Goal: Information Seeking & Learning: Learn about a topic

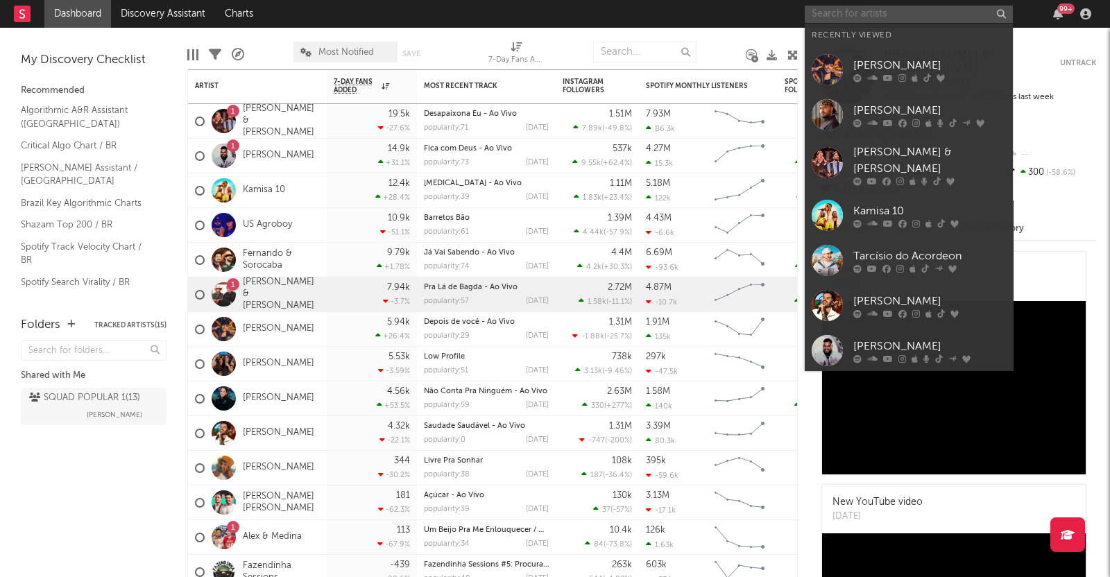
click at [858, 10] on input "text" at bounding box center [908, 14] width 208 height 17
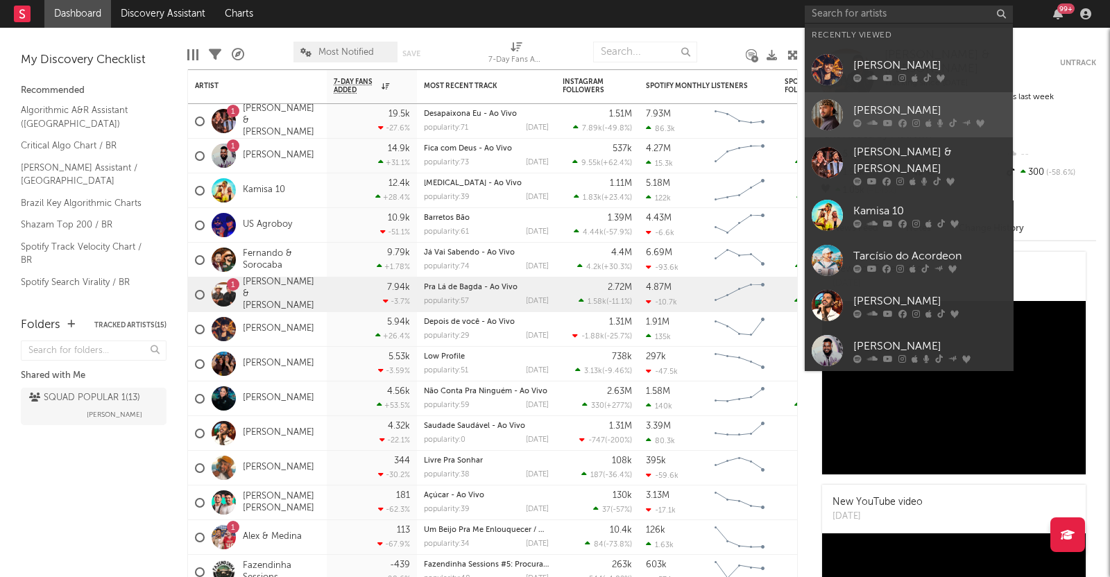
click at [879, 123] on div at bounding box center [929, 123] width 153 height 8
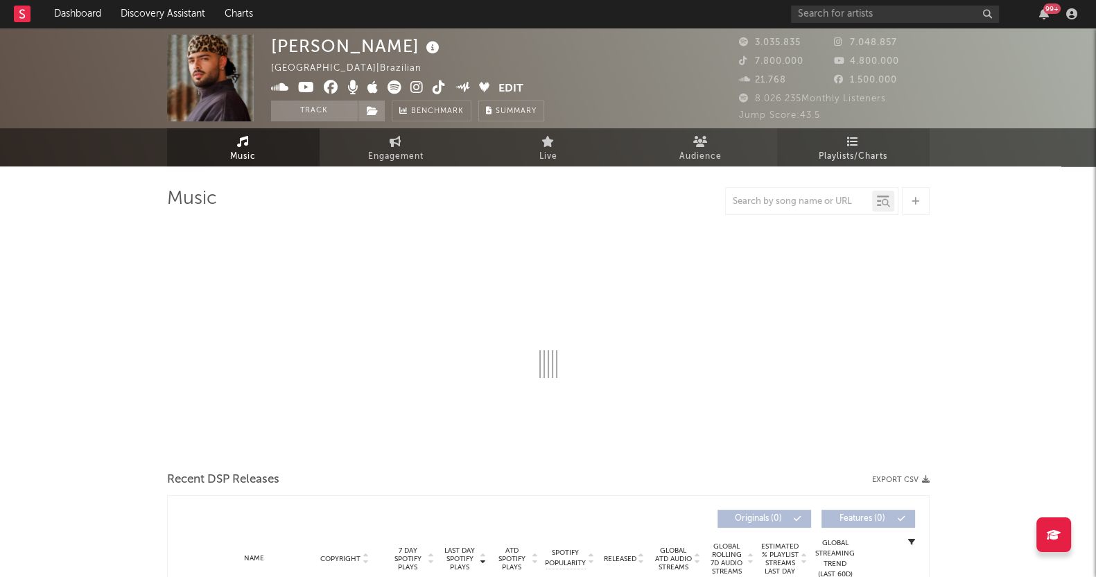
click at [849, 151] on span "Playlists/Charts" at bounding box center [853, 156] width 69 height 17
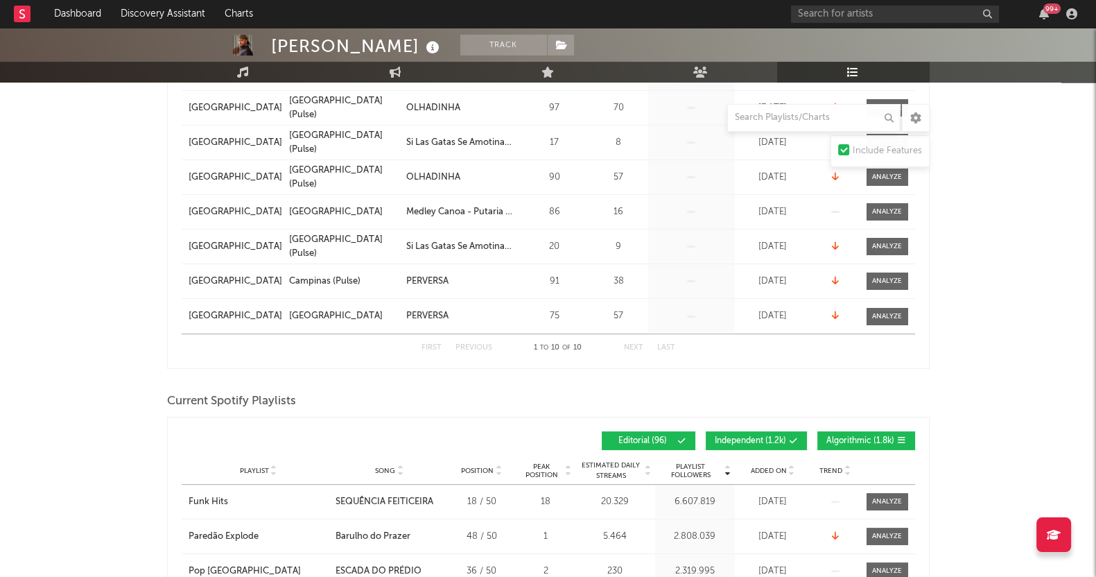
scroll to position [520, 0]
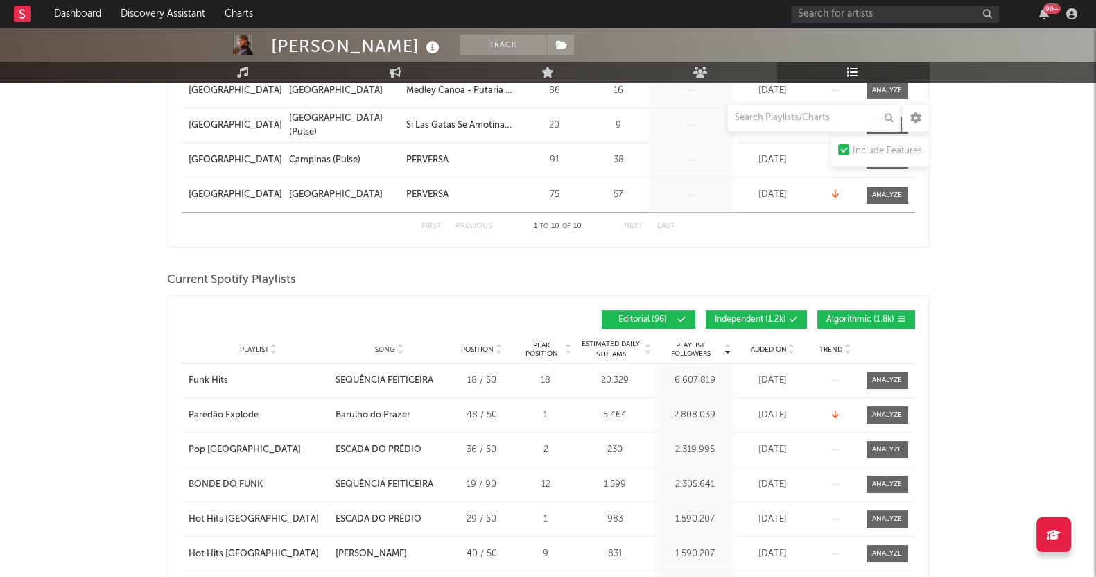
click at [797, 352] on div "Added On" at bounding box center [773, 349] width 69 height 10
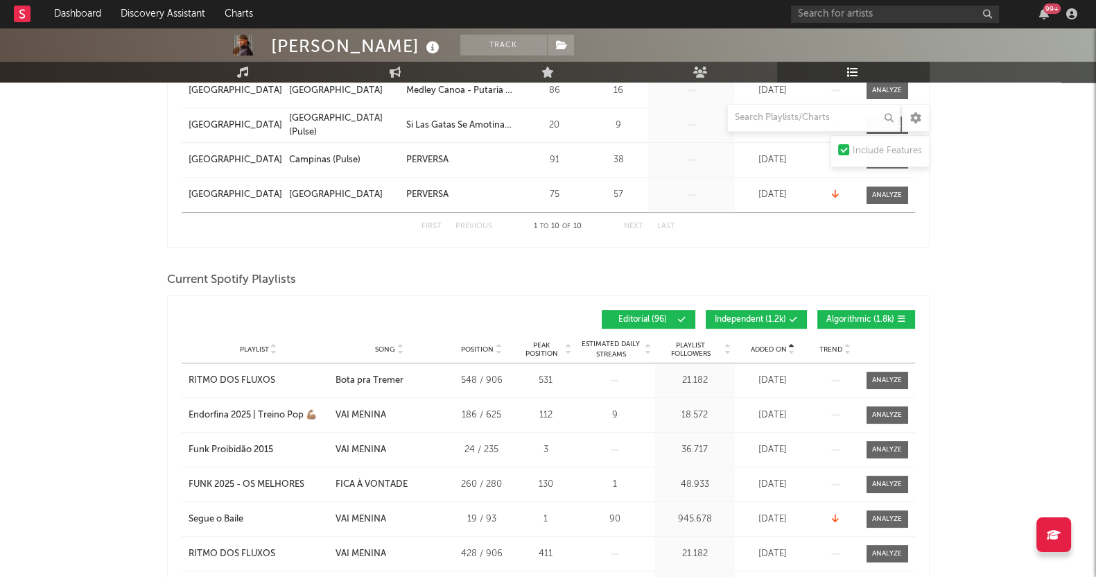
click at [773, 345] on span "Added On" at bounding box center [769, 349] width 36 height 8
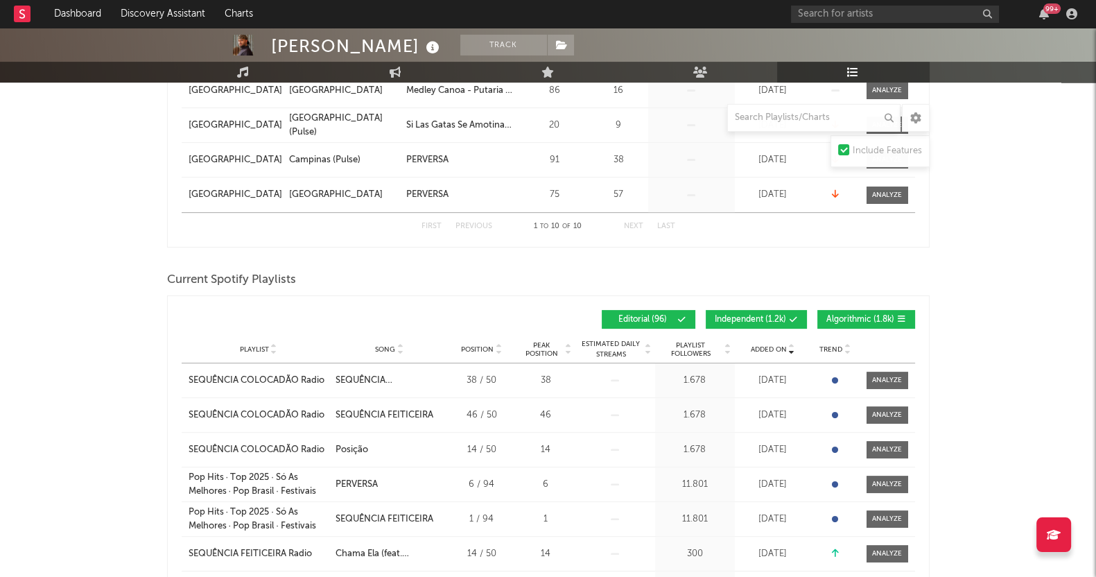
click at [853, 321] on span "Algorithmic ( 1.8k )" at bounding box center [861, 320] width 68 height 8
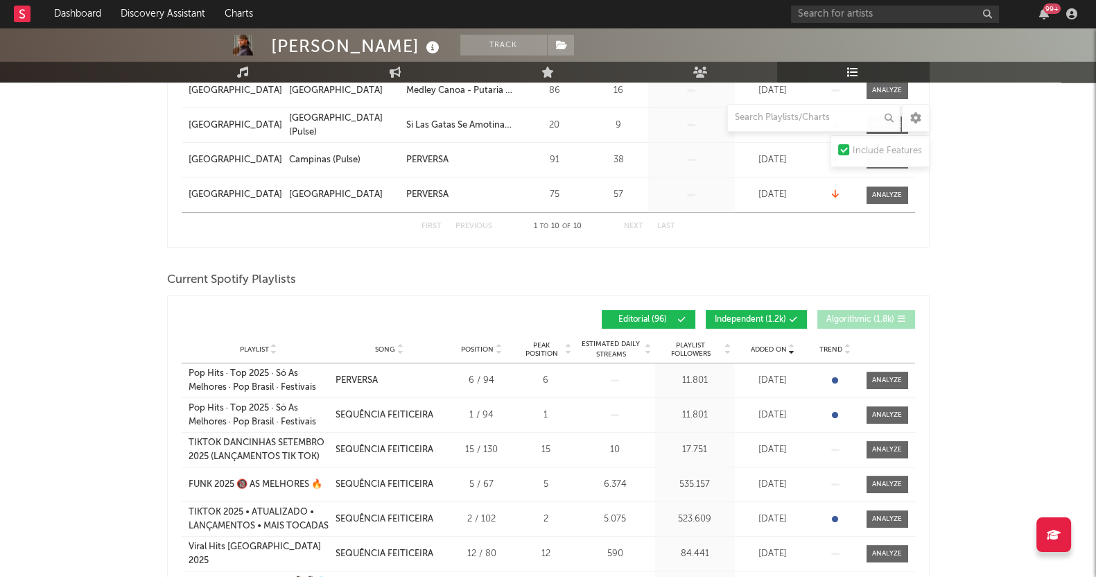
click at [734, 320] on span "Independent ( 1.2k )" at bounding box center [750, 320] width 71 height 8
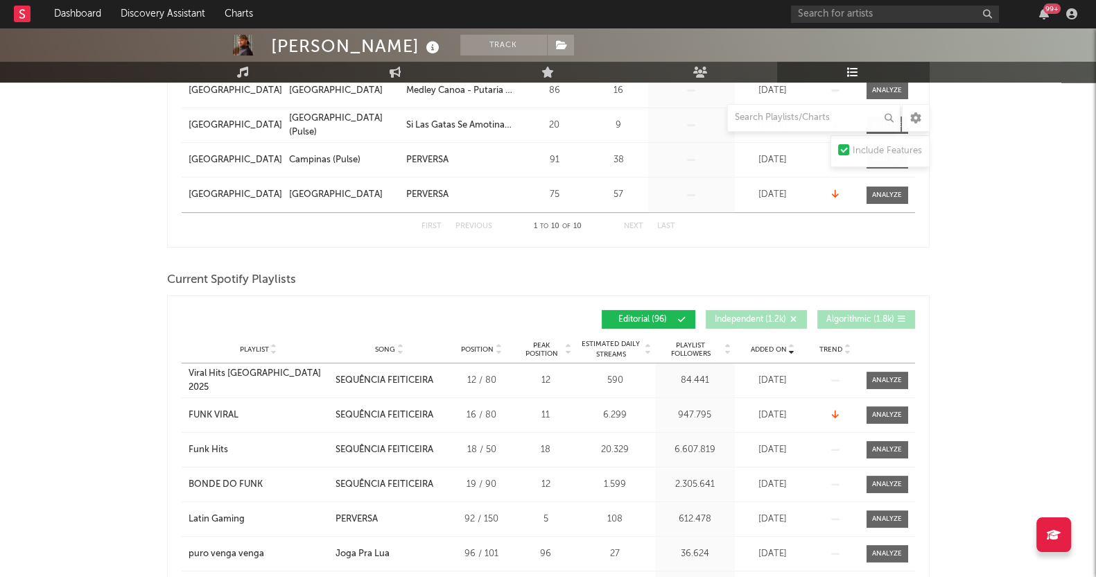
scroll to position [606, 0]
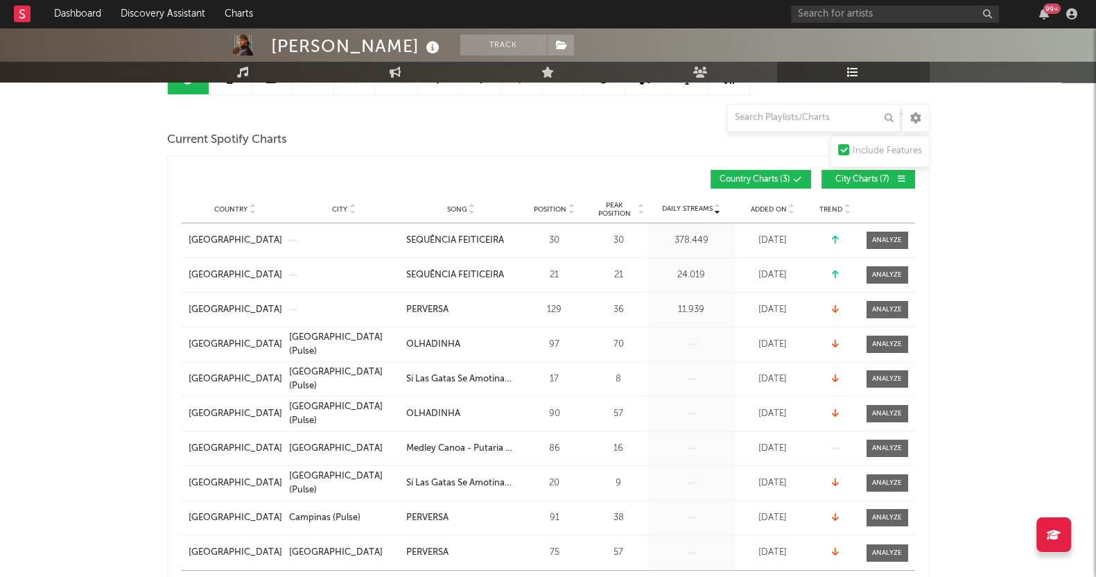
scroll to position [86, 0]
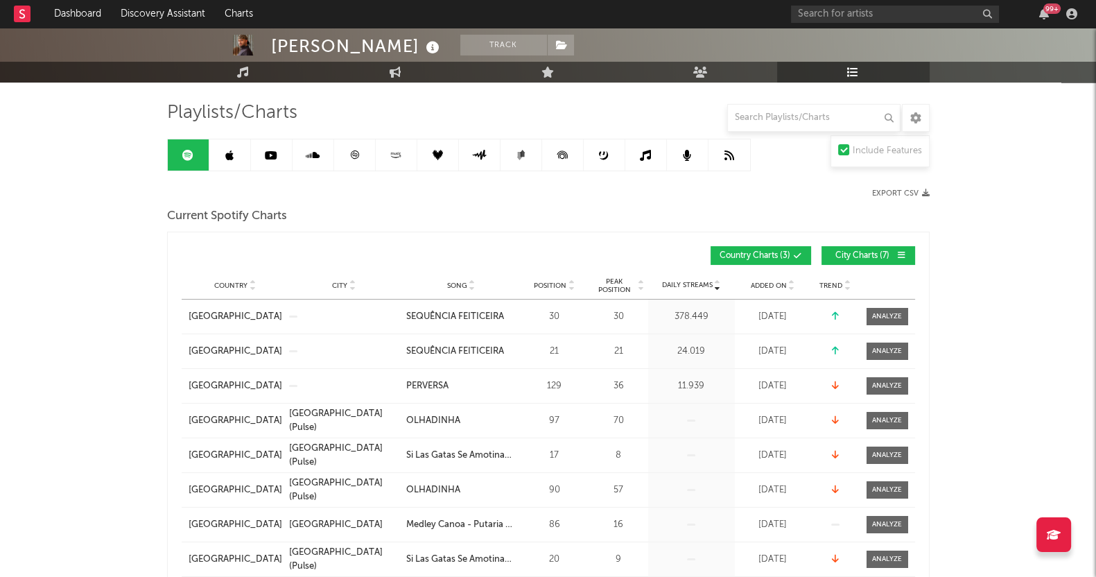
click at [223, 155] on link at bounding box center [230, 154] width 42 height 31
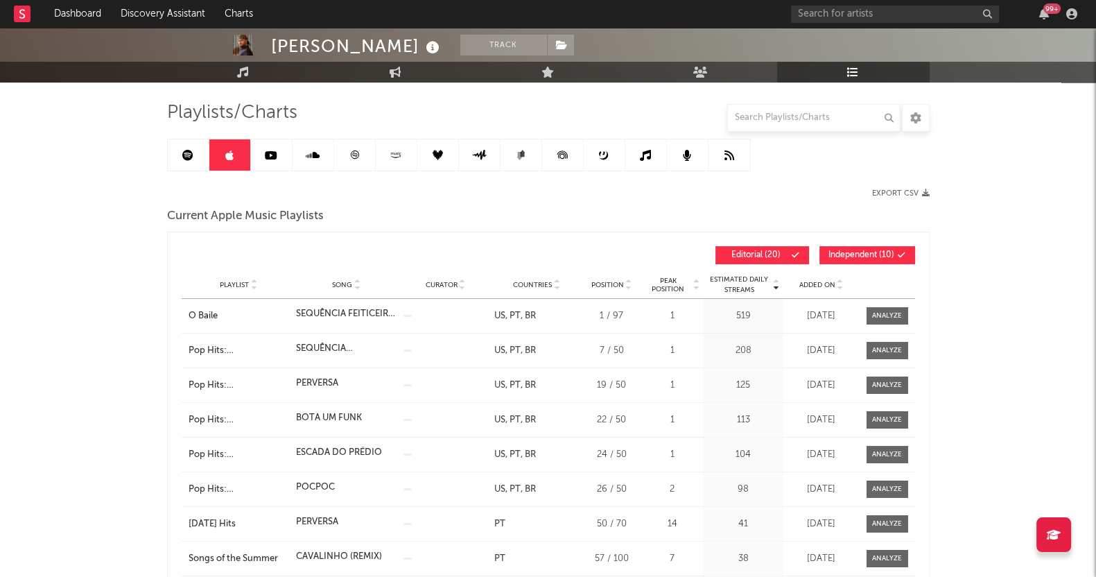
click at [834, 289] on div "Playlist Song Curator Genre Countries Country Chart Type Position Peak Position…" at bounding box center [549, 285] width 734 height 28
click at [825, 282] on span "Added On" at bounding box center [818, 285] width 36 height 8
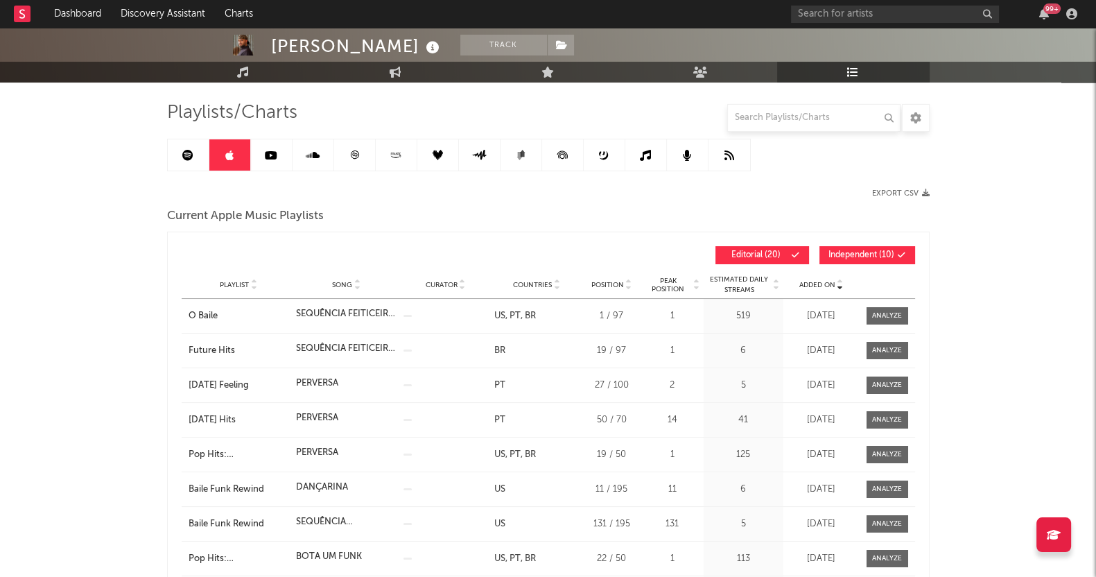
click at [842, 258] on span "Independent ( 10 )" at bounding box center [862, 255] width 66 height 8
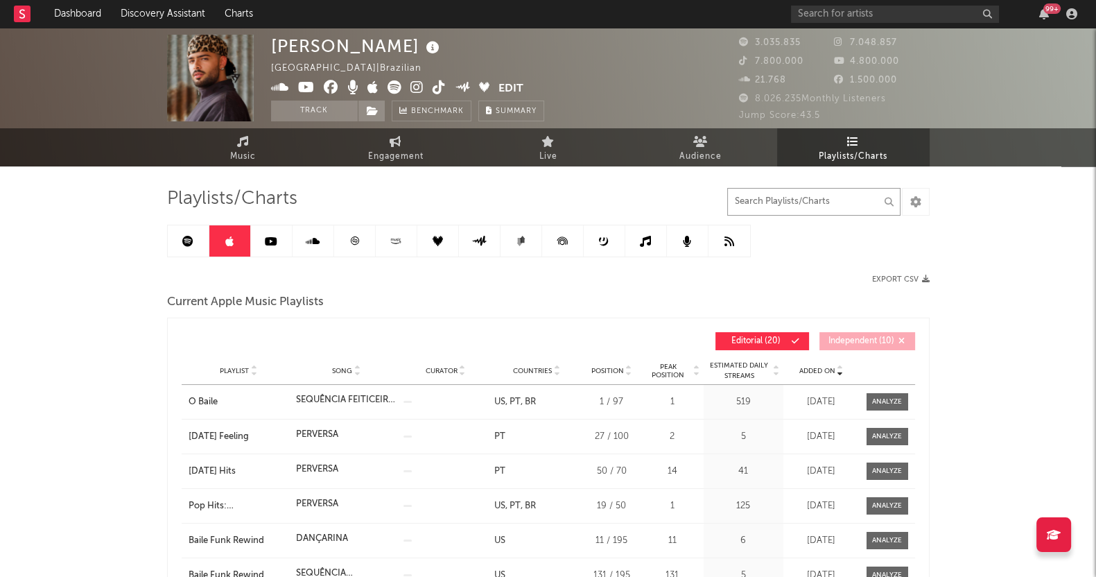
click at [776, 205] on input "text" at bounding box center [813, 202] width 173 height 28
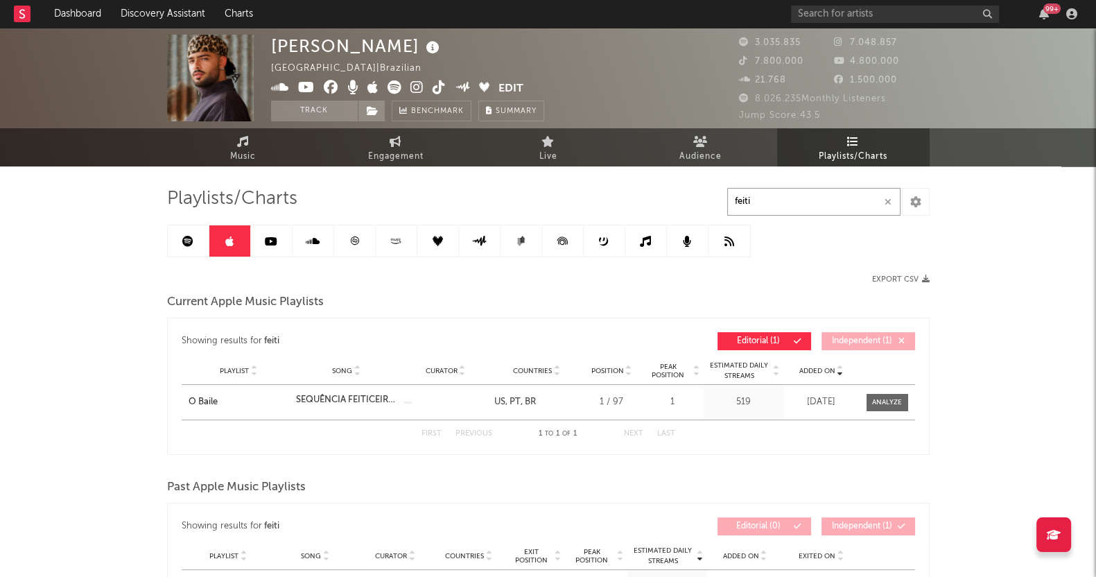
type input "feiti"
click at [273, 240] on icon at bounding box center [271, 241] width 12 height 11
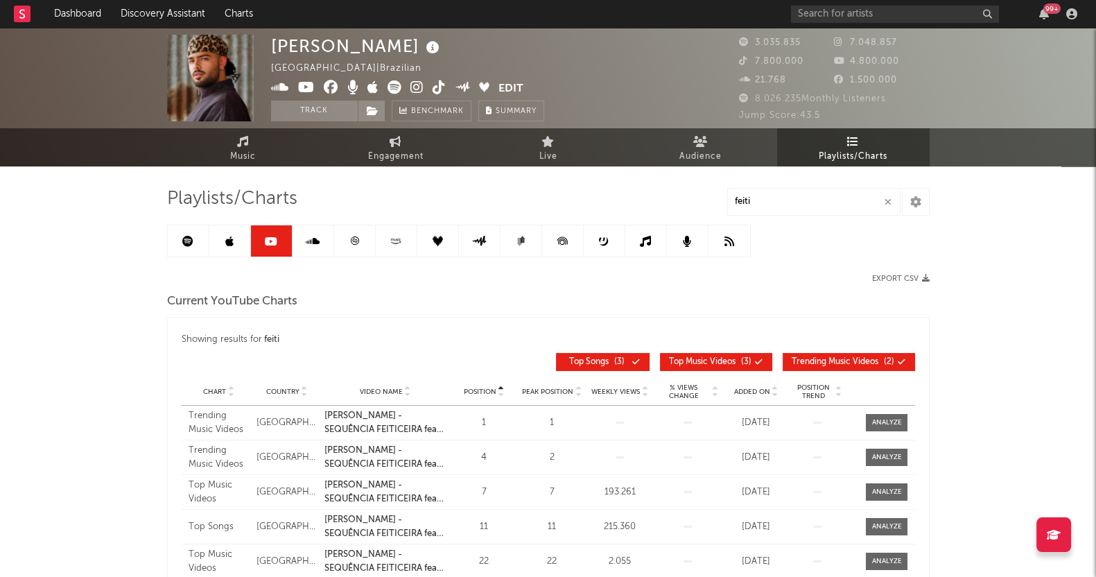
click at [309, 241] on icon at bounding box center [313, 241] width 14 height 11
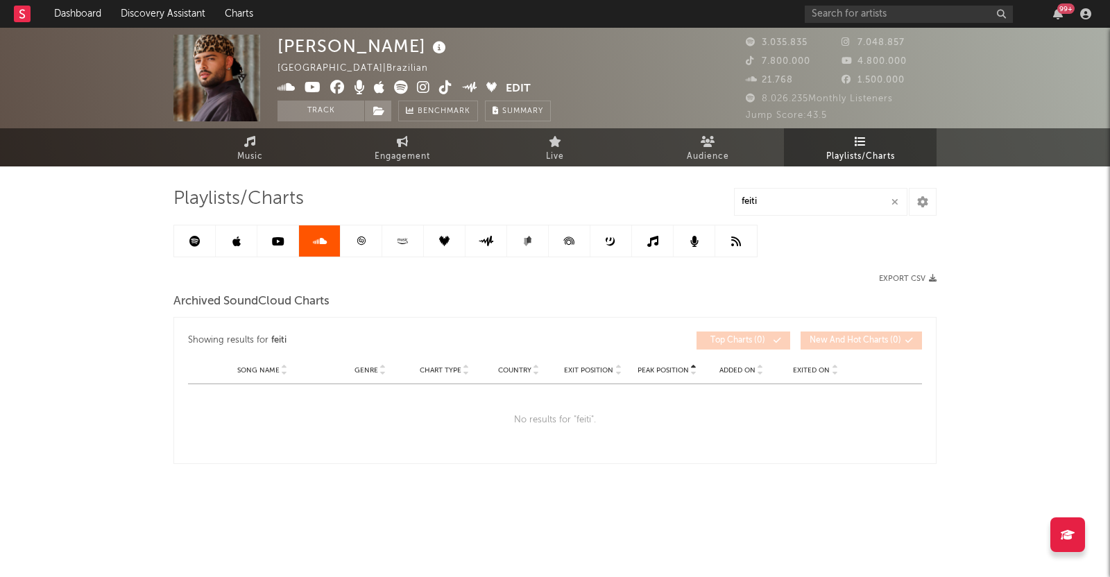
click at [359, 247] on link at bounding box center [361, 240] width 42 height 31
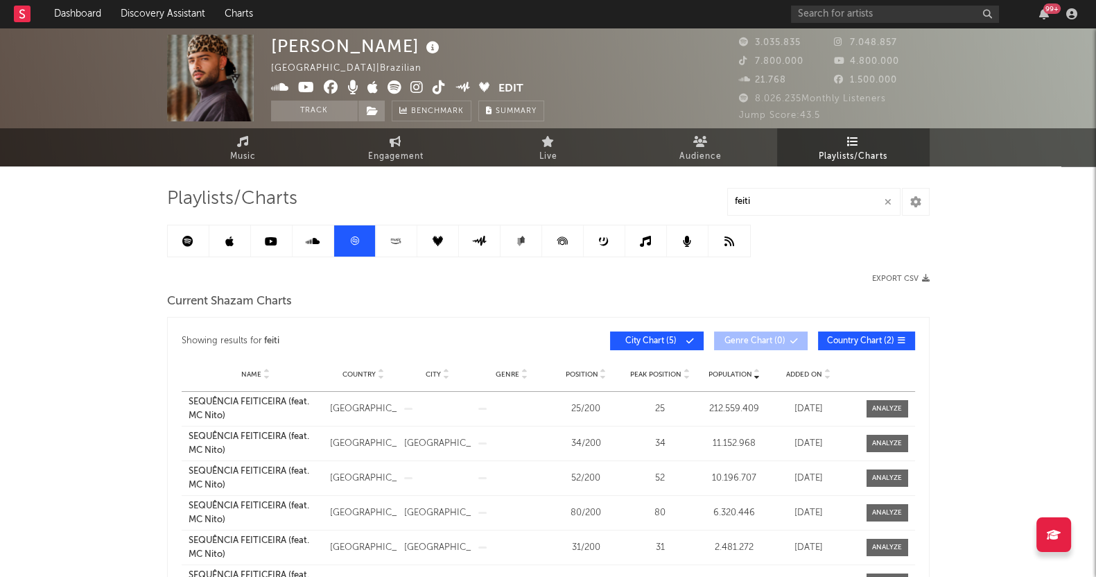
click at [413, 245] on link at bounding box center [397, 240] width 42 height 31
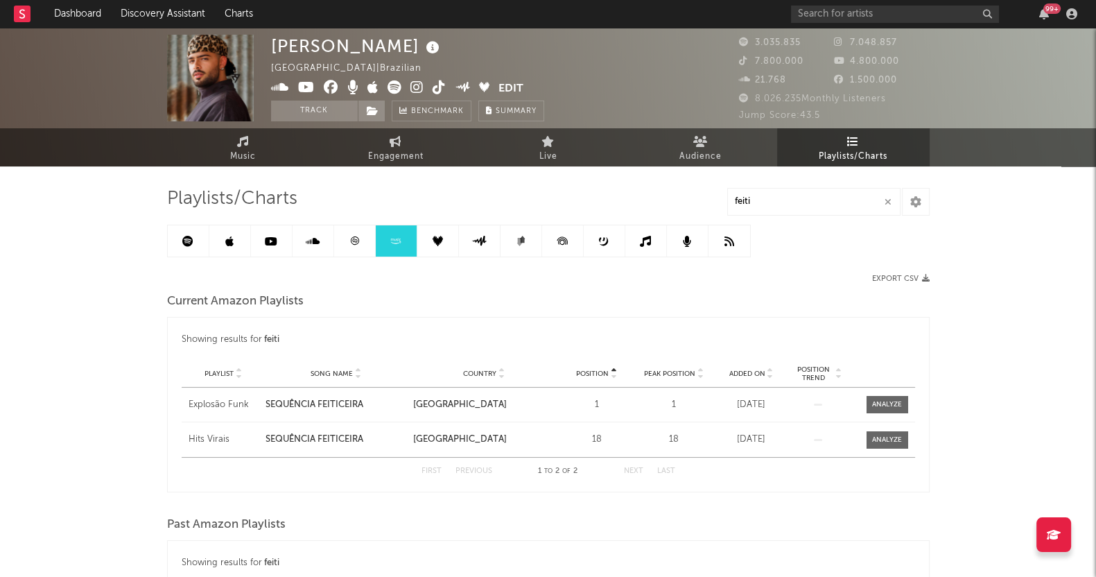
click at [435, 234] on link at bounding box center [438, 240] width 42 height 31
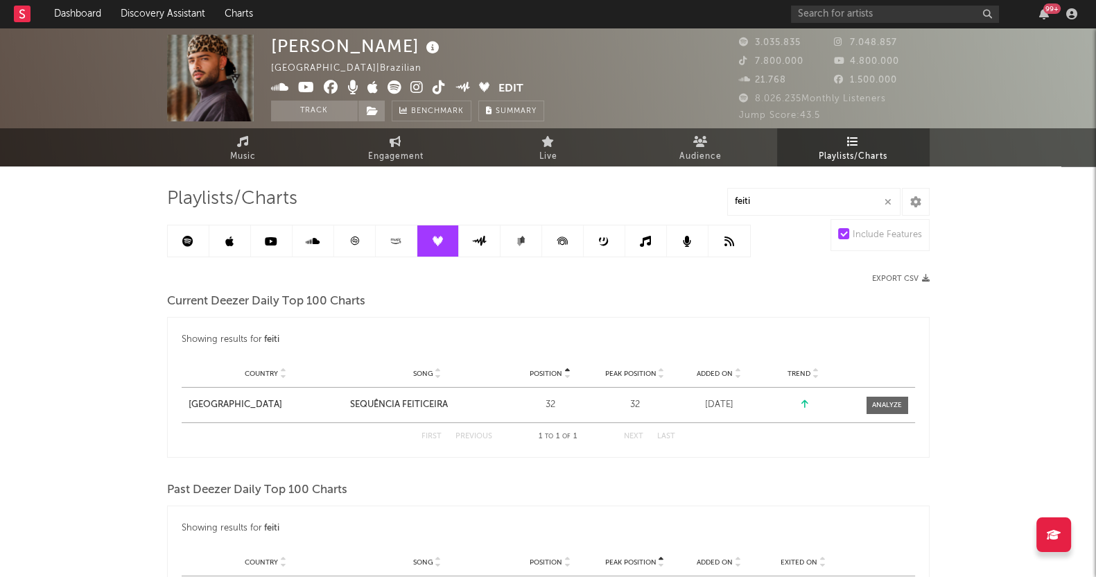
click at [485, 248] on link at bounding box center [480, 240] width 42 height 31
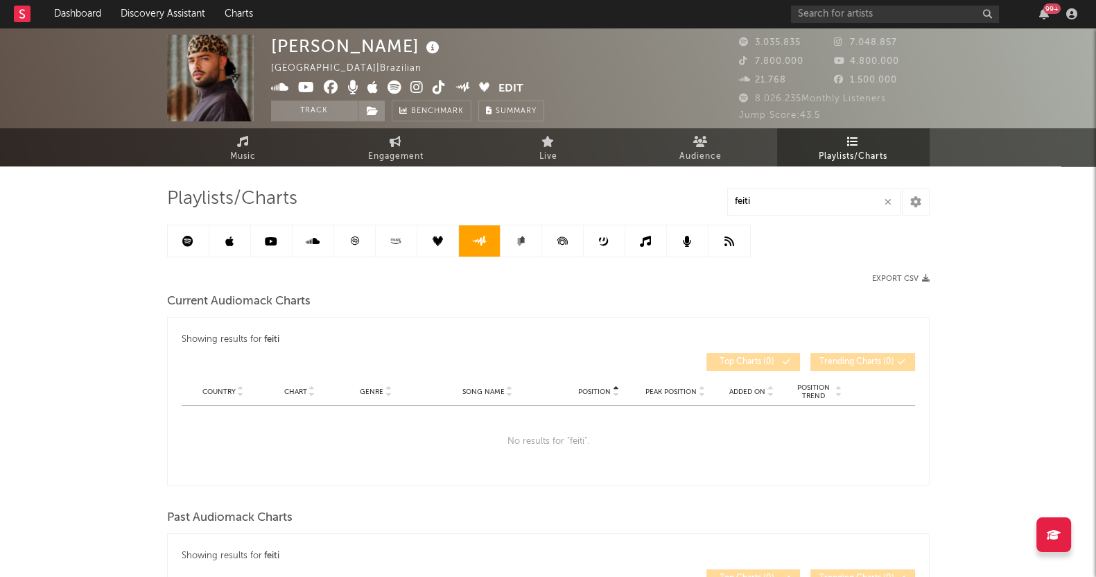
click at [501, 239] on link at bounding box center [522, 240] width 42 height 31
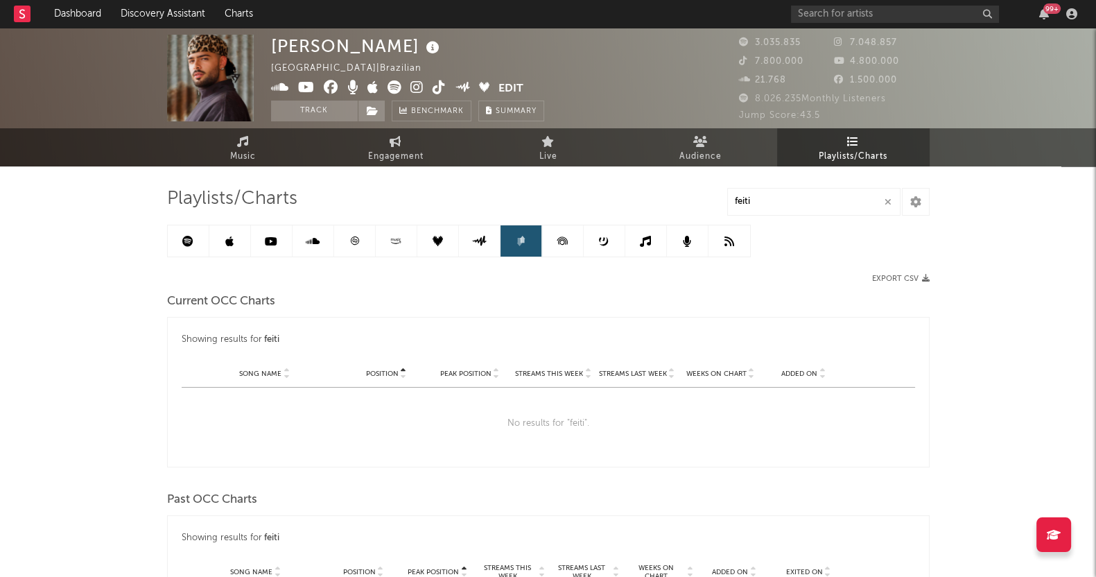
click at [558, 239] on icon at bounding box center [562, 240] width 10 height 8
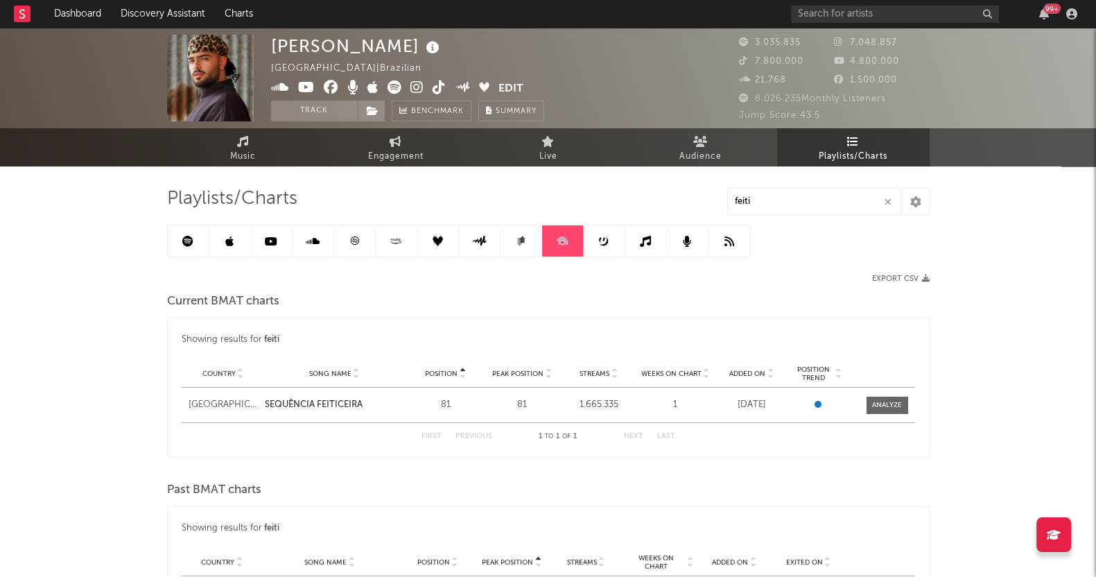
click at [610, 241] on link at bounding box center [605, 240] width 42 height 31
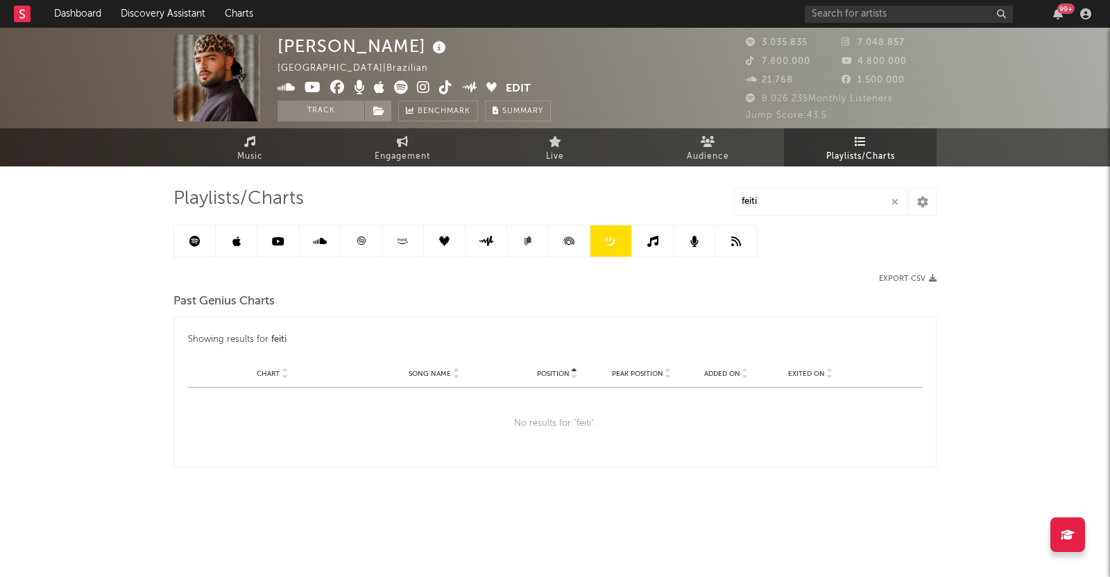
click at [569, 229] on icon at bounding box center [568, 240] width 31 height 31
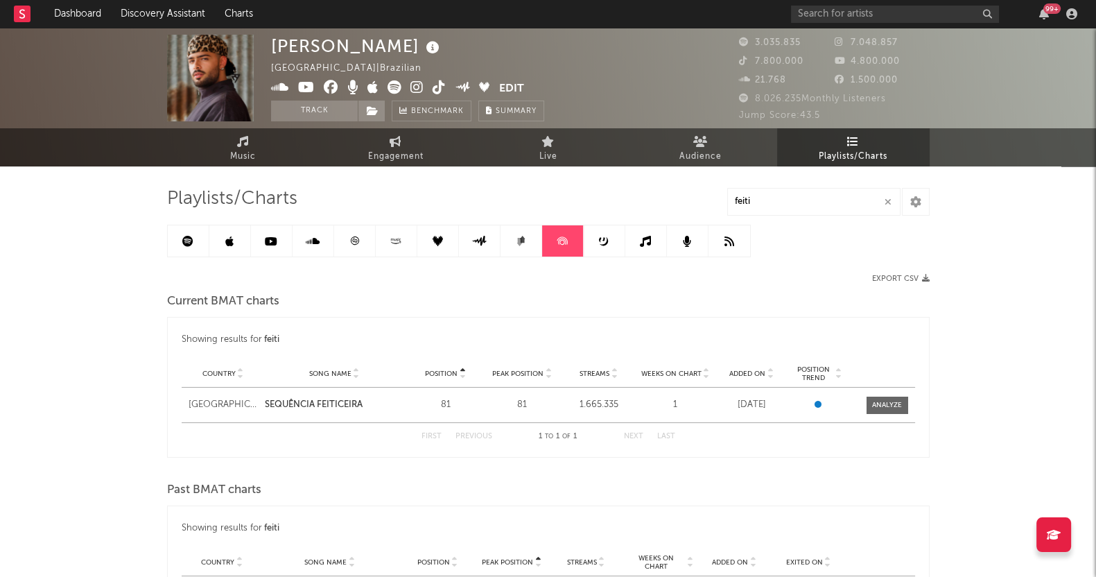
click at [638, 231] on link at bounding box center [646, 240] width 42 height 31
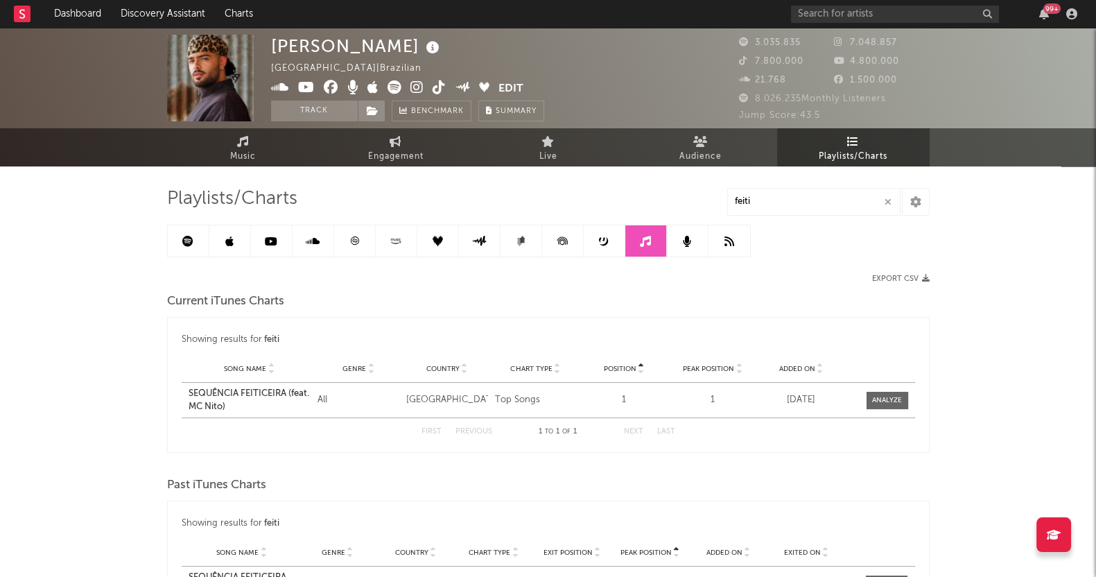
click at [705, 244] on link at bounding box center [688, 240] width 42 height 31
